Goal: Transaction & Acquisition: Subscribe to service/newsletter

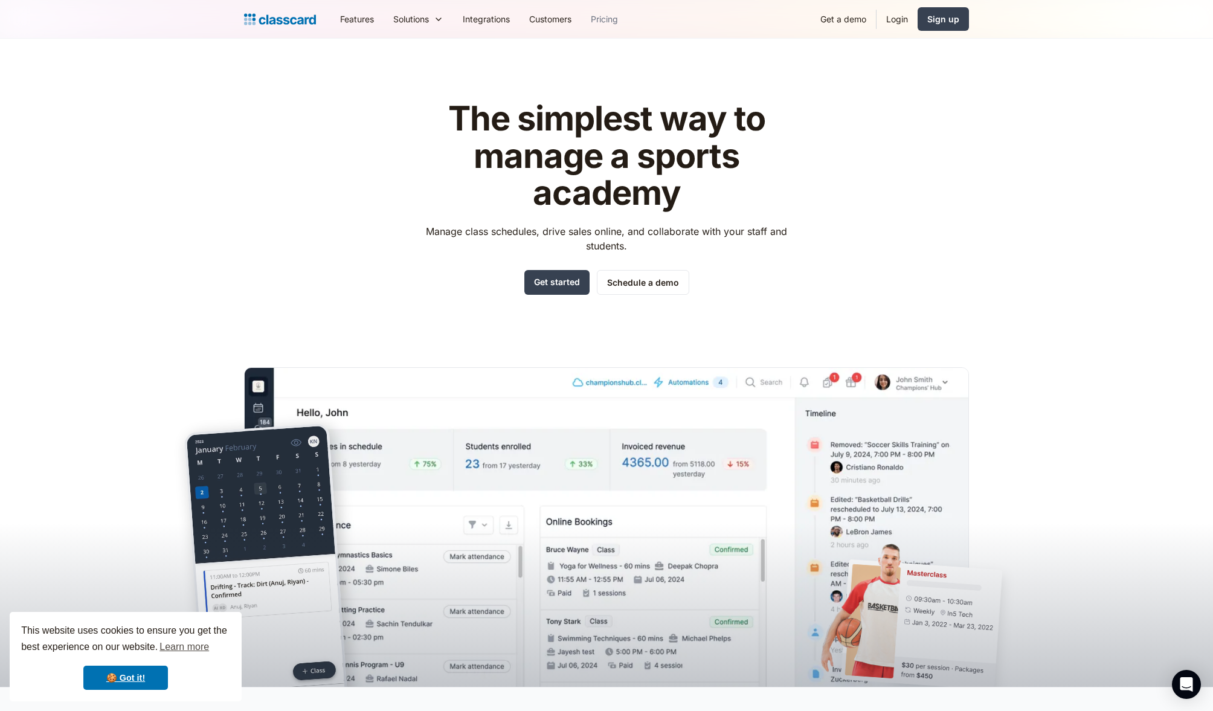
click at [622, 19] on link "Pricing" at bounding box center [604, 18] width 47 height 27
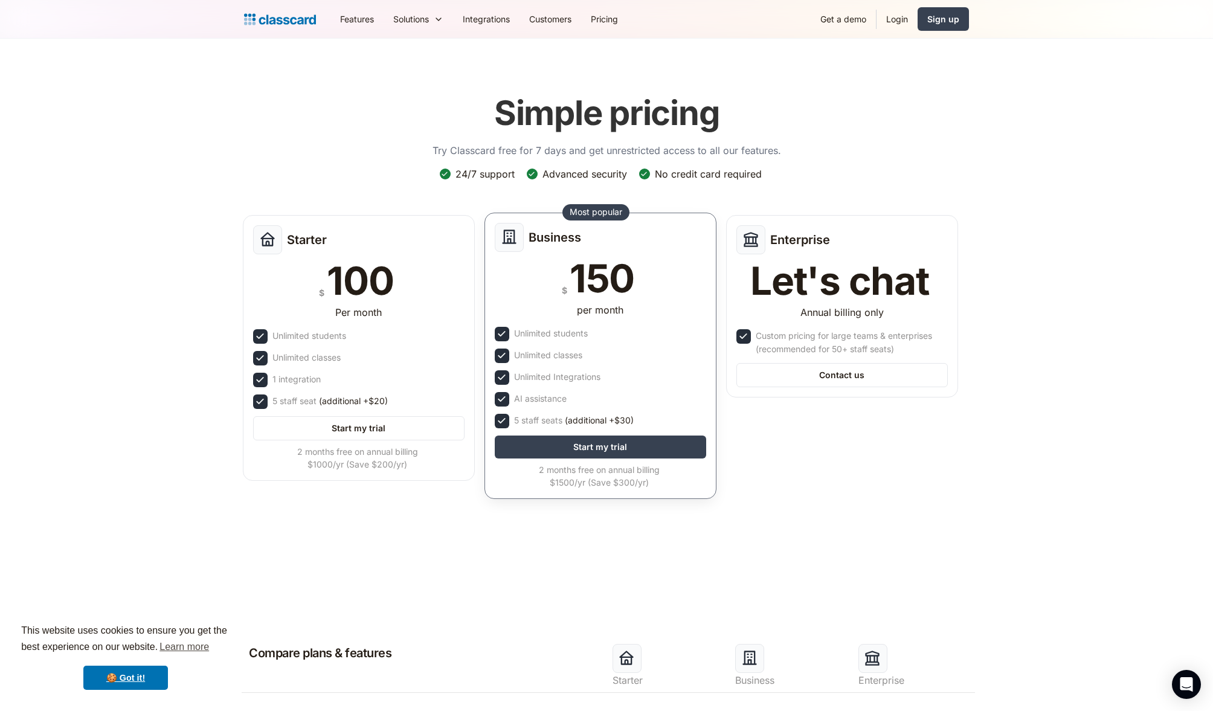
click at [528, 421] on div "5 staff seats (additional +$30)" at bounding box center [574, 420] width 120 height 13
click at [594, 421] on span "(additional +$30)" at bounding box center [599, 420] width 69 height 13
click at [586, 446] on link "Start my trial" at bounding box center [600, 446] width 211 height 23
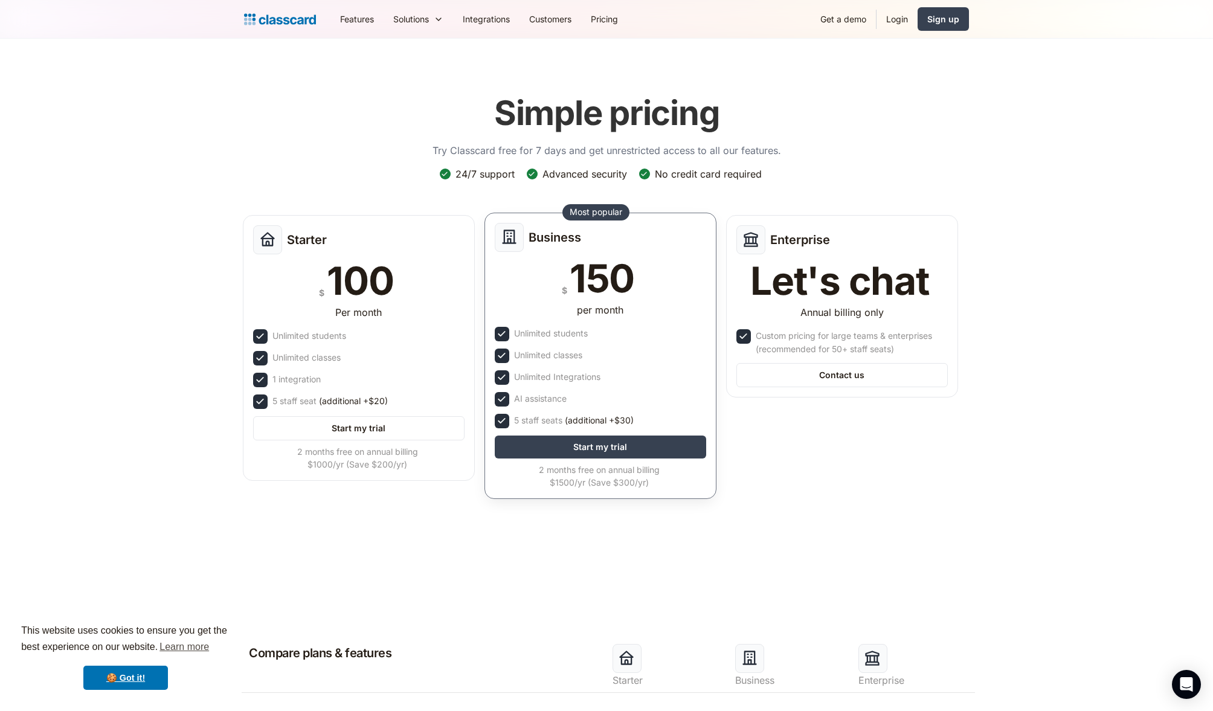
click at [594, 275] on div "150" at bounding box center [601, 278] width 65 height 39
